Goal: Information Seeking & Learning: Learn about a topic

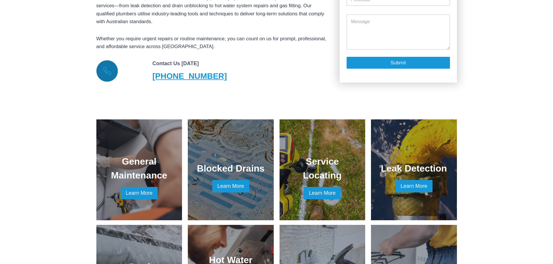
scroll to position [319, 0]
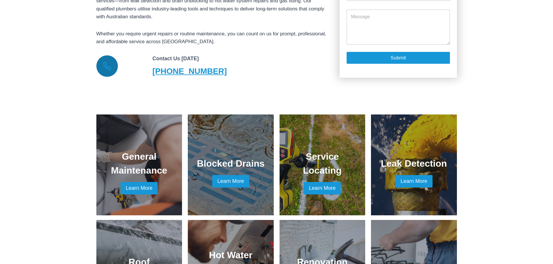
click at [228, 175] on link at bounding box center [231, 165] width 72 height 87
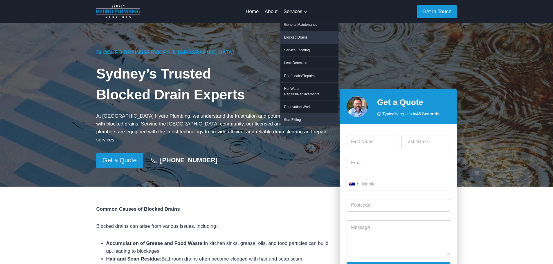
click at [296, 114] on link "Gas Fitting" at bounding box center [309, 120] width 58 height 12
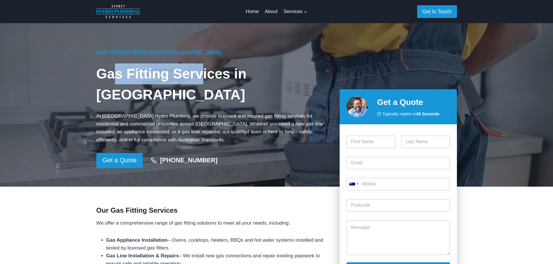
drag, startPoint x: 112, startPoint y: 84, endPoint x: 198, endPoint y: 82, distance: 86.2
click at [198, 82] on h1 "Gas Fitting Services in Sydney" at bounding box center [213, 85] width 234 height 42
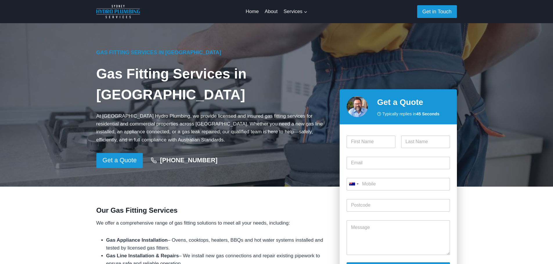
click at [220, 83] on h1 "Gas Fitting Services in Sydney" at bounding box center [213, 85] width 234 height 42
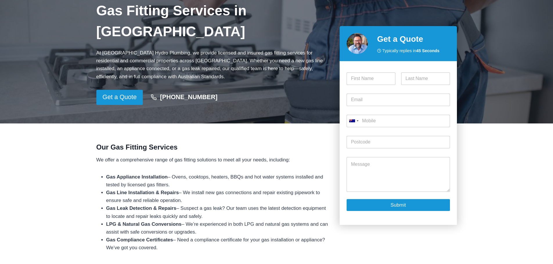
scroll to position [58, 0]
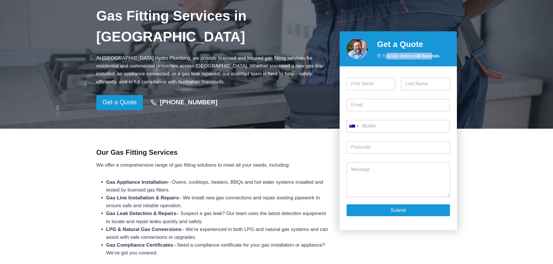
drag, startPoint x: 386, startPoint y: 53, endPoint x: 432, endPoint y: 53, distance: 46.1
click at [432, 53] on span "Typically replies in 45 Seconds" at bounding box center [410, 56] width 57 height 7
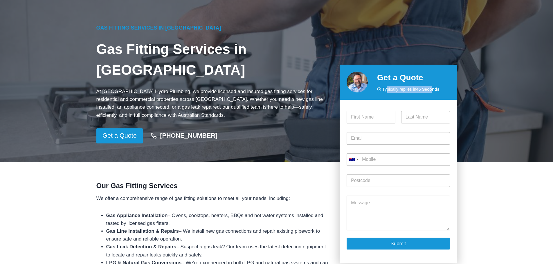
scroll to position [0, 0]
